Goal: Task Accomplishment & Management: Use online tool/utility

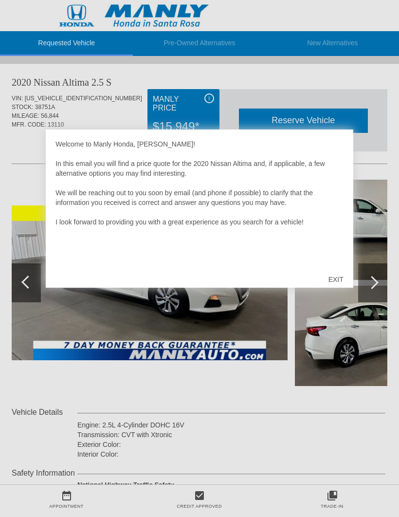
click at [330, 280] on div "EXIT" at bounding box center [336, 279] width 35 height 29
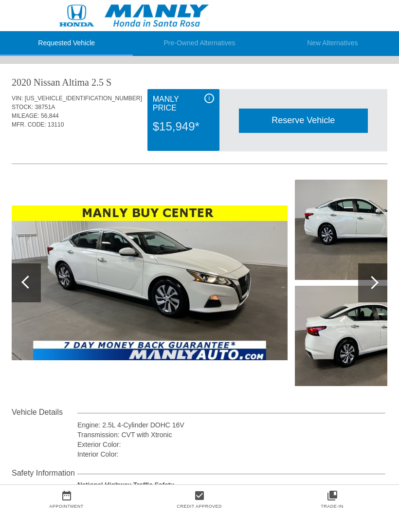
click at [210, 97] on div "i" at bounding box center [209, 98] width 10 height 10
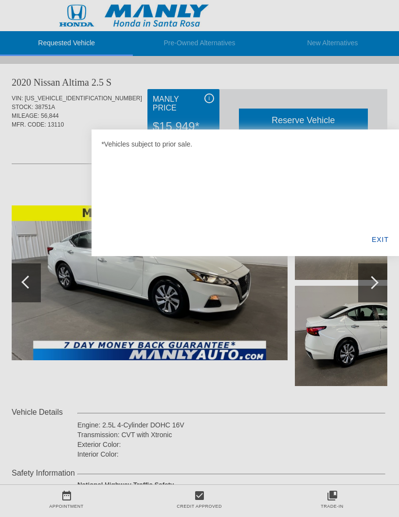
click at [385, 239] on div "EXIT" at bounding box center [380, 239] width 37 height 33
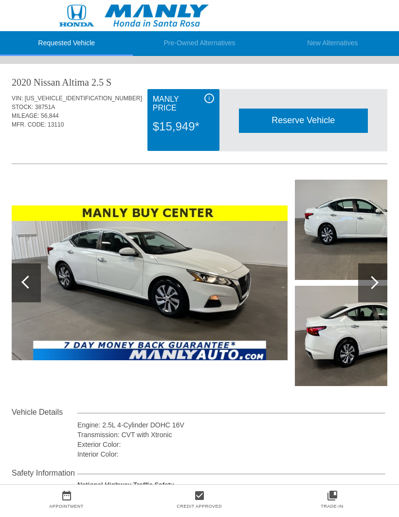
click at [379, 278] on div at bounding box center [372, 282] width 29 height 39
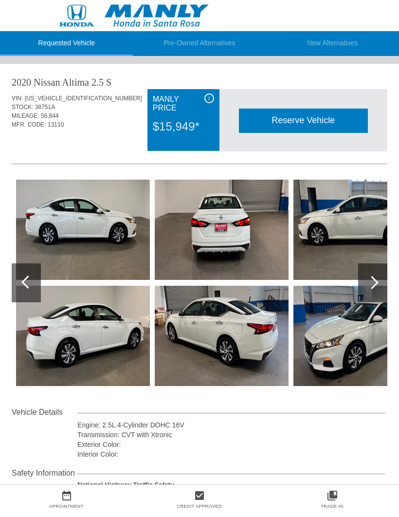
click at [377, 281] on div at bounding box center [372, 282] width 13 height 13
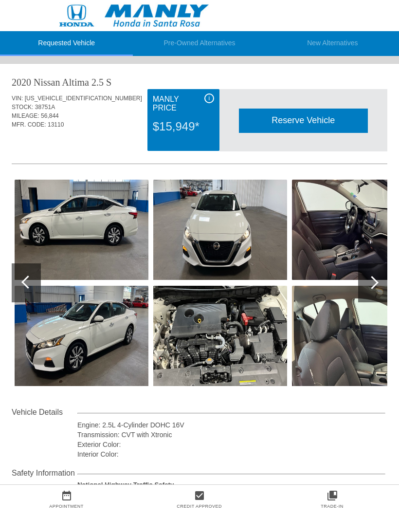
click at [112, 338] on img at bounding box center [82, 336] width 134 height 100
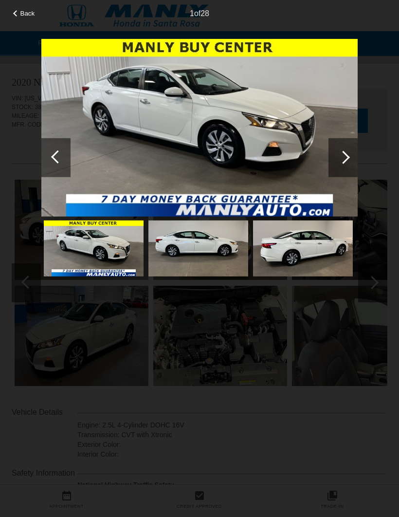
click at [349, 154] on div at bounding box center [343, 157] width 29 height 39
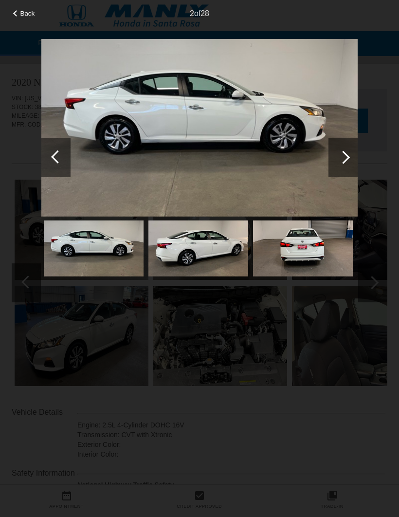
click at [347, 160] on div at bounding box center [343, 156] width 13 height 13
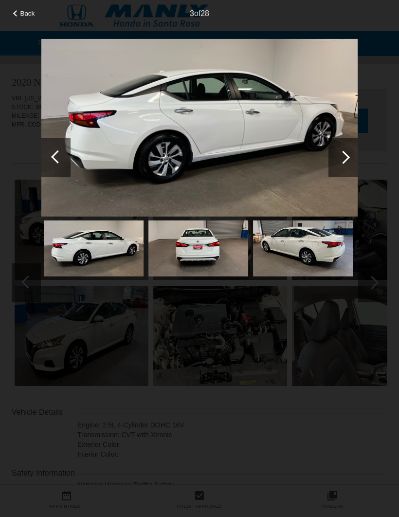
click at [349, 162] on div at bounding box center [343, 157] width 29 height 39
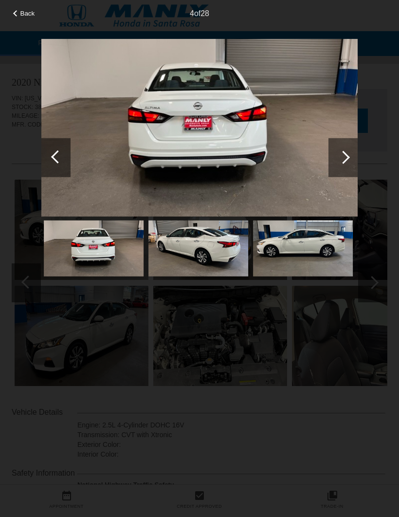
click at [346, 162] on div at bounding box center [343, 157] width 29 height 39
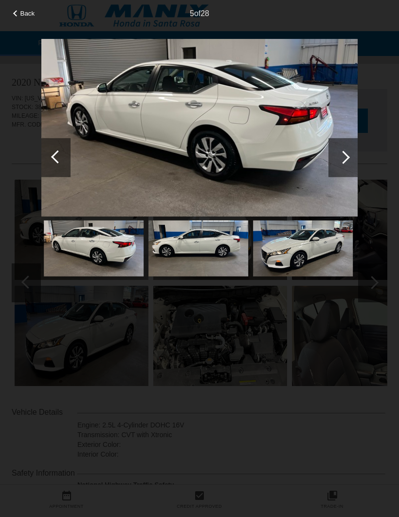
click at [357, 154] on div at bounding box center [343, 157] width 29 height 39
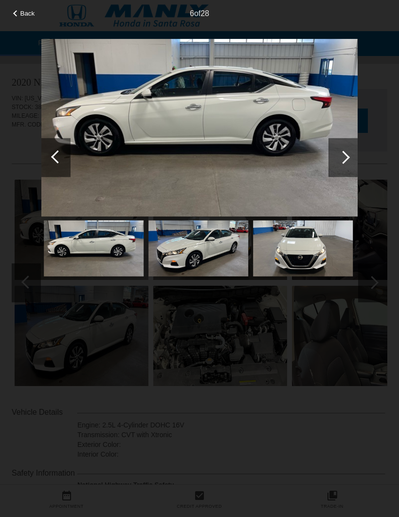
click at [337, 87] on img at bounding box center [199, 127] width 316 height 178
